Goal: Navigation & Orientation: Find specific page/section

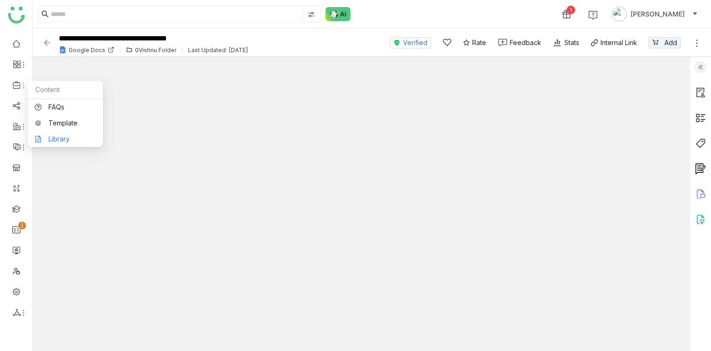
click at [56, 136] on link "Library" at bounding box center [65, 139] width 61 height 7
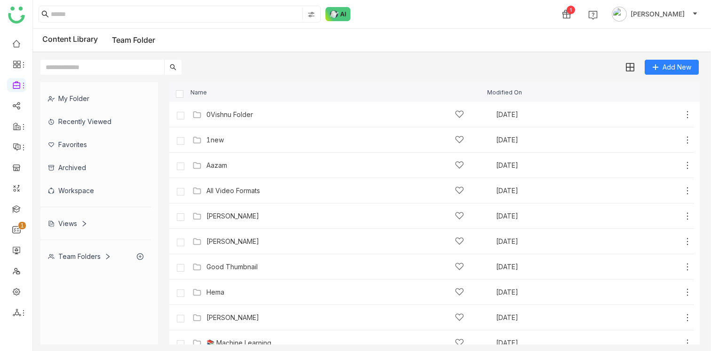
click at [71, 98] on div "My Folder" at bounding box center [95, 98] width 111 height 23
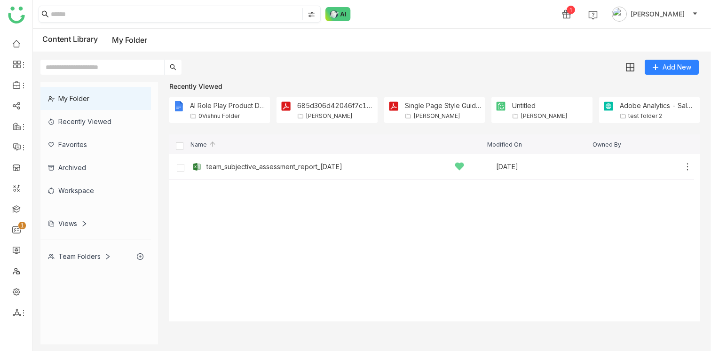
click at [99, 21] on nz-input-group at bounding box center [180, 14] width 282 height 17
